Goal: Transaction & Acquisition: Purchase product/service

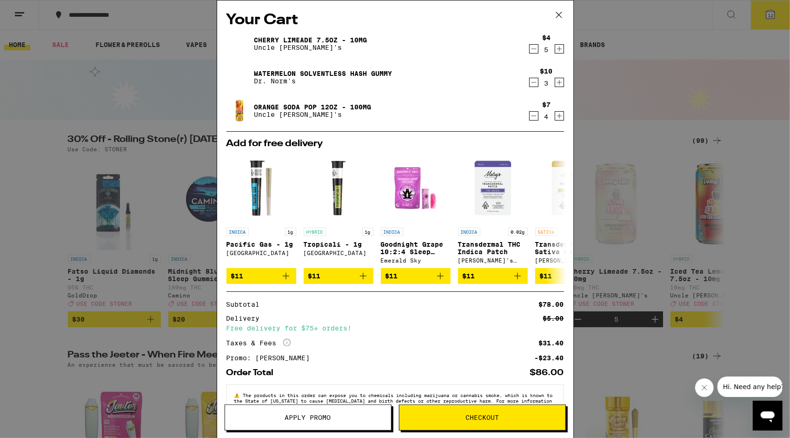
scroll to position [29, 0]
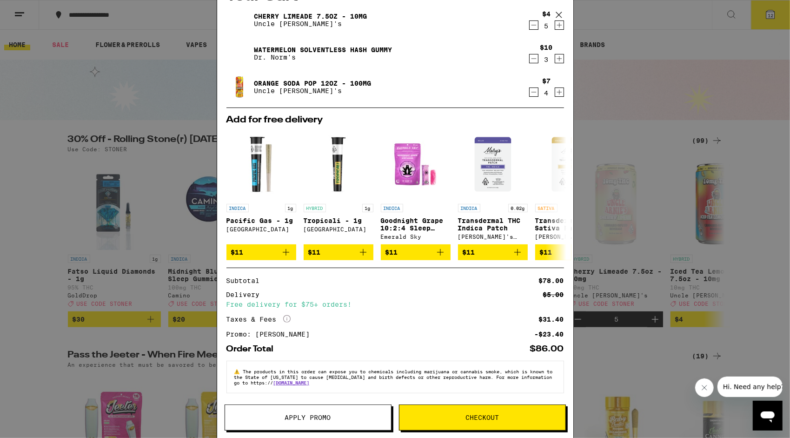
click at [571, 20] on button at bounding box center [559, 15] width 29 height 30
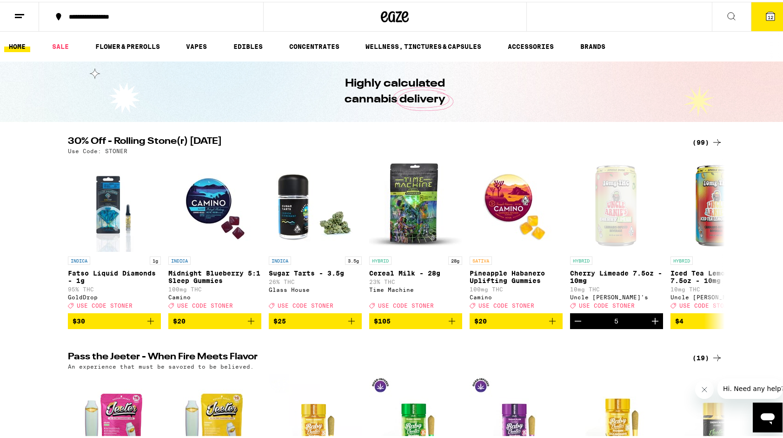
click at [768, 14] on span "12" at bounding box center [771, 16] width 6 height 6
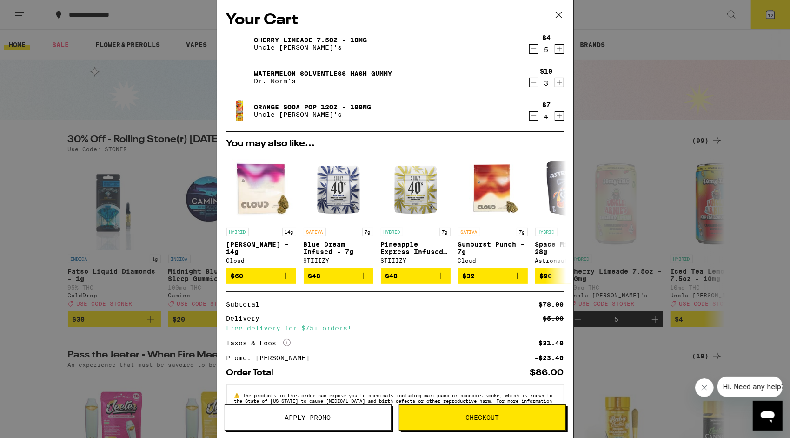
click at [143, 90] on div "Your Cart Cherry Limeade 7.5oz - 10mg Uncle [PERSON_NAME]'s $4 5 Watermelon Sol…" at bounding box center [395, 219] width 790 height 438
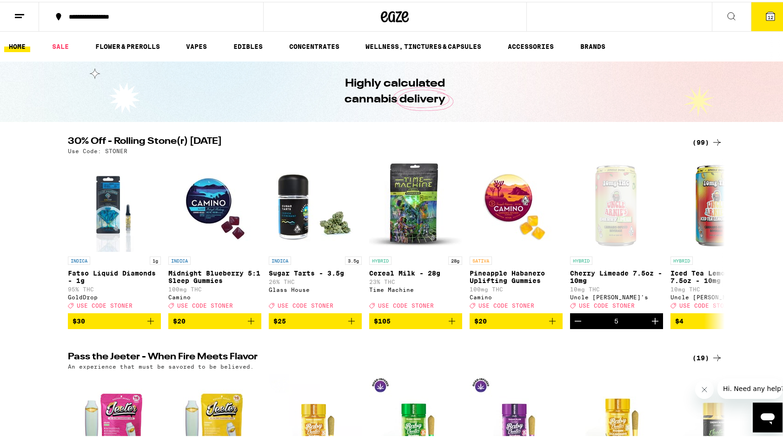
click at [699, 138] on div "(99)" at bounding box center [708, 140] width 30 height 11
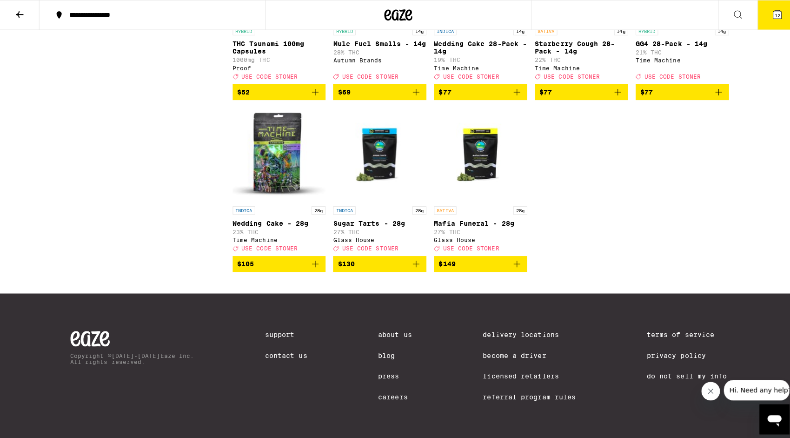
scroll to position [3064, 0]
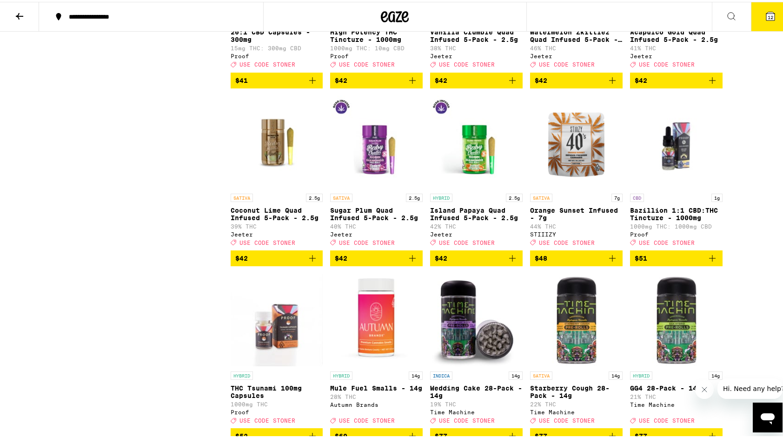
click at [762, 24] on button "12" at bounding box center [770, 14] width 39 height 29
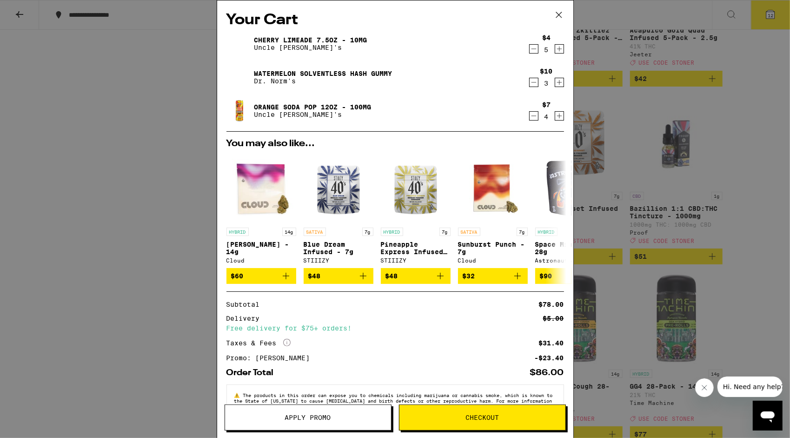
click at [473, 414] on span "Checkout" at bounding box center [482, 417] width 33 height 7
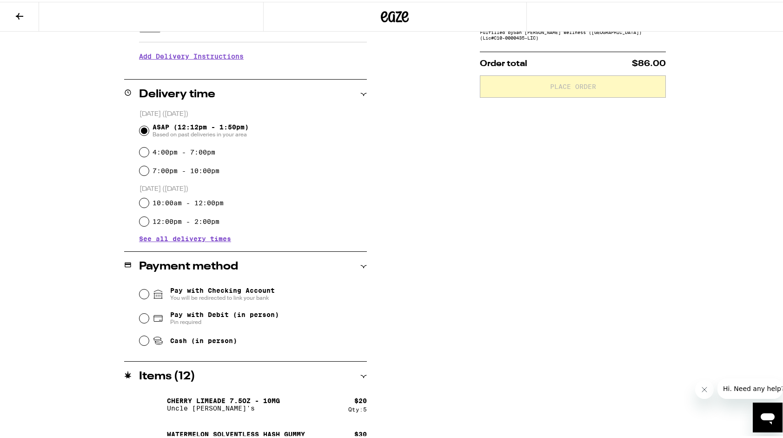
scroll to position [234, 0]
